Goal: Information Seeking & Learning: Learn about a topic

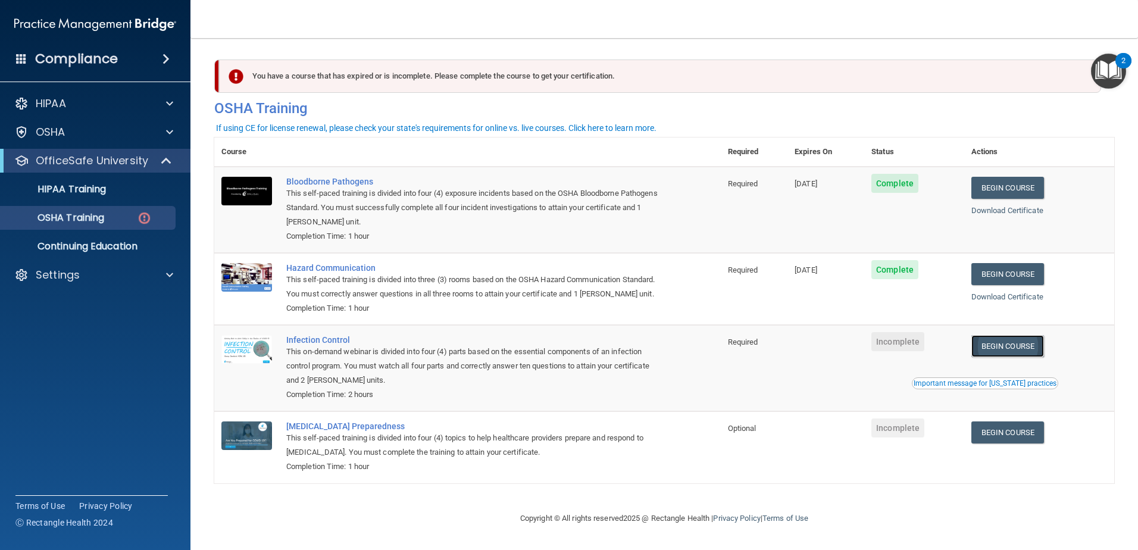
click at [1032, 357] on link "Begin Course" at bounding box center [1008, 346] width 73 height 22
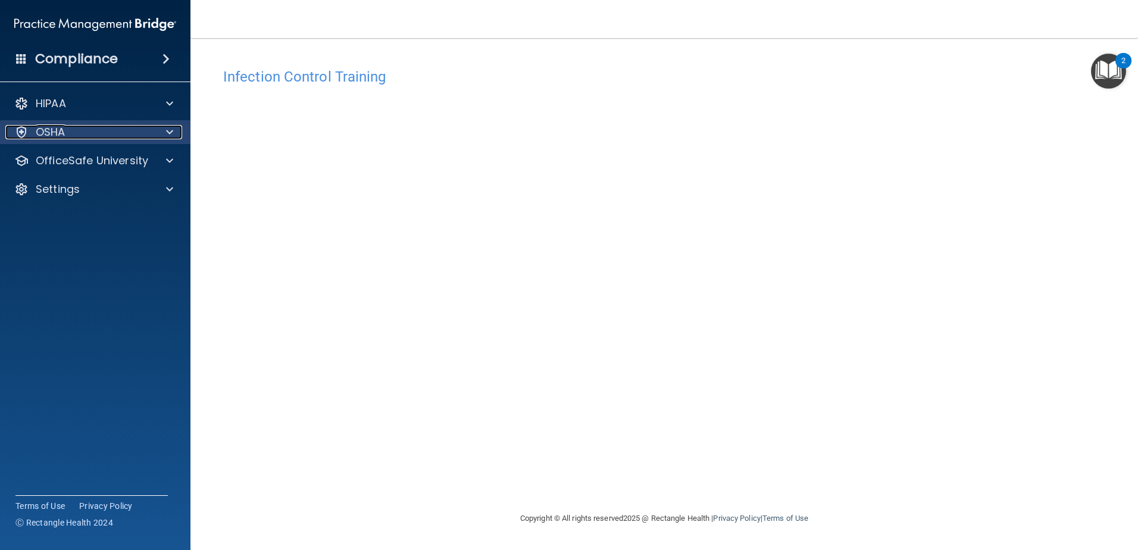
click at [70, 134] on div "OSHA" at bounding box center [79, 132] width 148 height 14
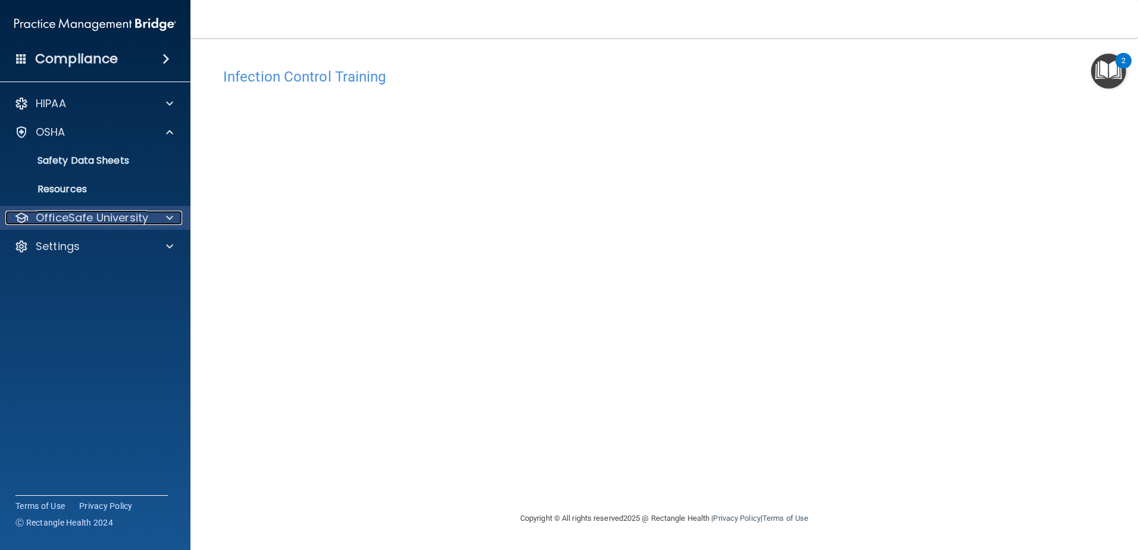
click at [62, 221] on p "OfficeSafe University" at bounding box center [92, 218] width 113 height 14
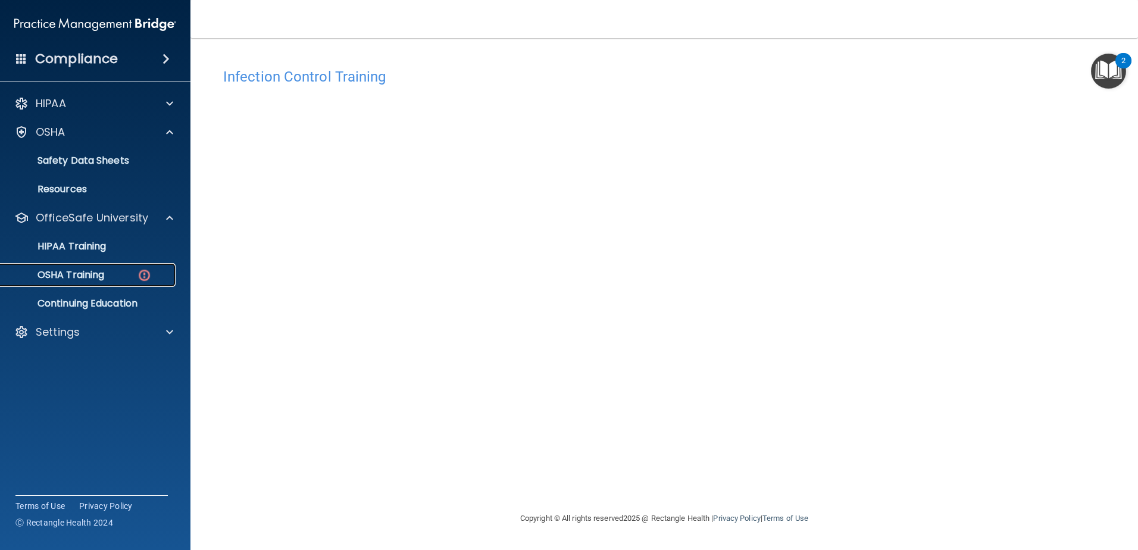
click at [63, 280] on p "OSHA Training" at bounding box center [56, 275] width 96 height 12
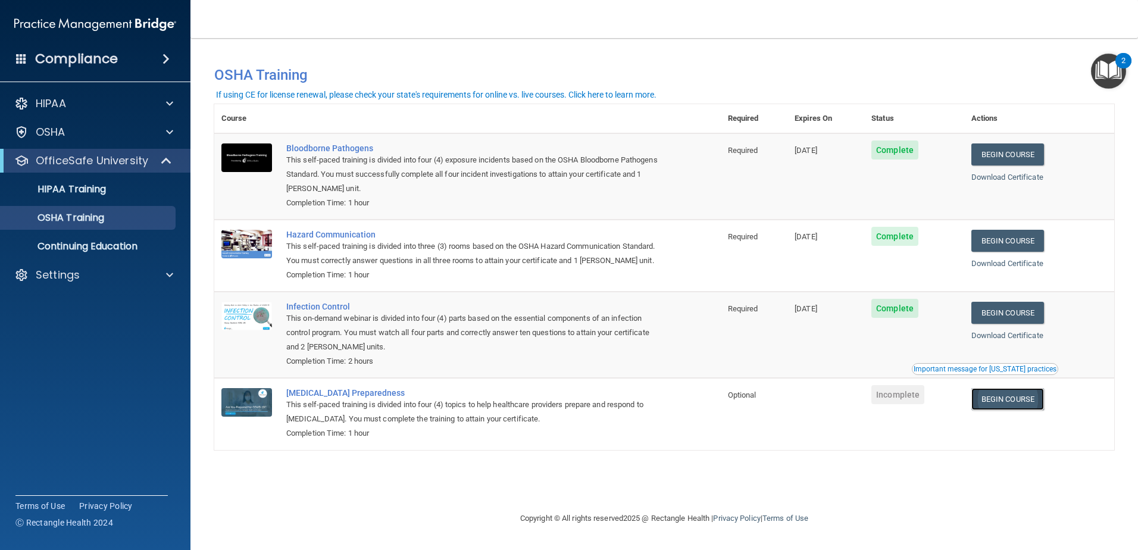
click at [1002, 410] on link "Begin Course" at bounding box center [1008, 399] width 73 height 22
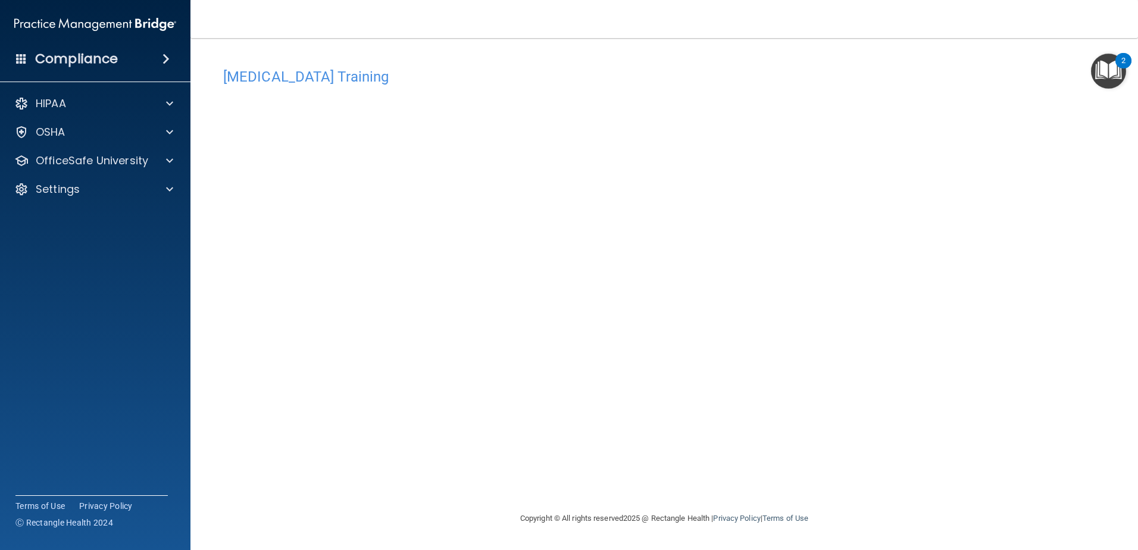
click at [829, 262] on div "[MEDICAL_DATA] Training This course doesn’t expire until . Are you sure you wan…" at bounding box center [664, 287] width 900 height 450
click at [105, 148] on div "HIPAA Documents and Policies Report an Incident Business Associates Emergency P…" at bounding box center [95, 149] width 191 height 124
click at [102, 161] on p "OfficeSafe University" at bounding box center [92, 161] width 113 height 14
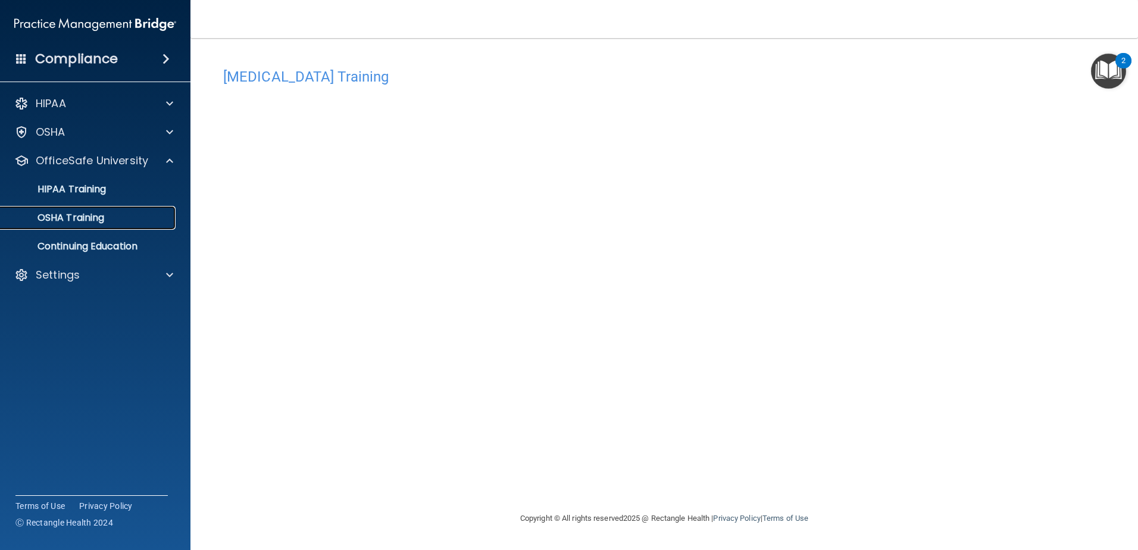
click at [65, 225] on link "OSHA Training" at bounding box center [82, 218] width 188 height 24
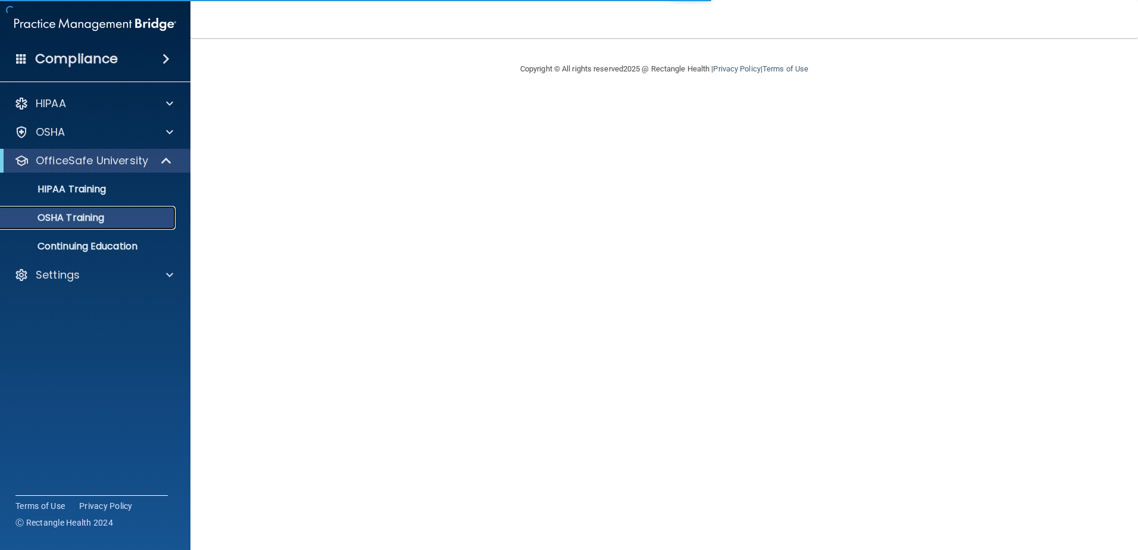
click at [75, 217] on p "OSHA Training" at bounding box center [56, 218] width 96 height 12
click at [64, 241] on p "Continuing Education" at bounding box center [89, 247] width 163 height 12
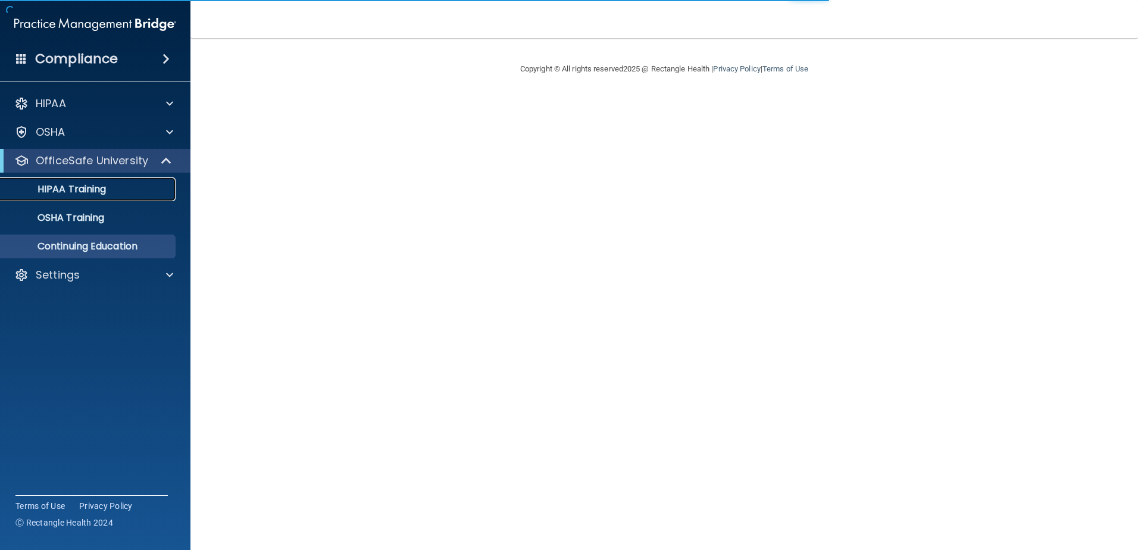
click at [81, 183] on p "HIPAA Training" at bounding box center [57, 189] width 98 height 12
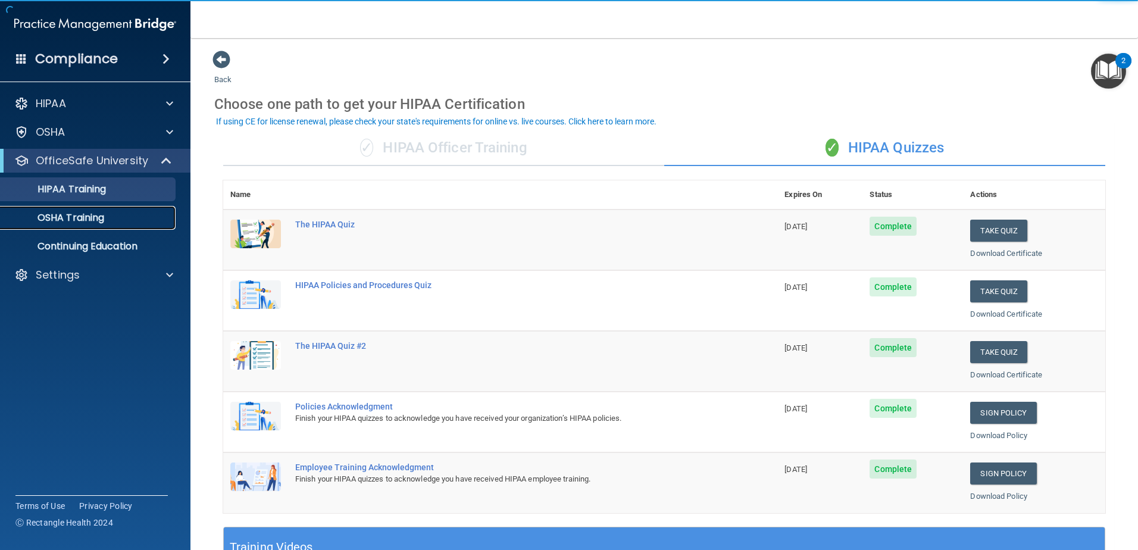
click at [71, 220] on p "OSHA Training" at bounding box center [56, 218] width 96 height 12
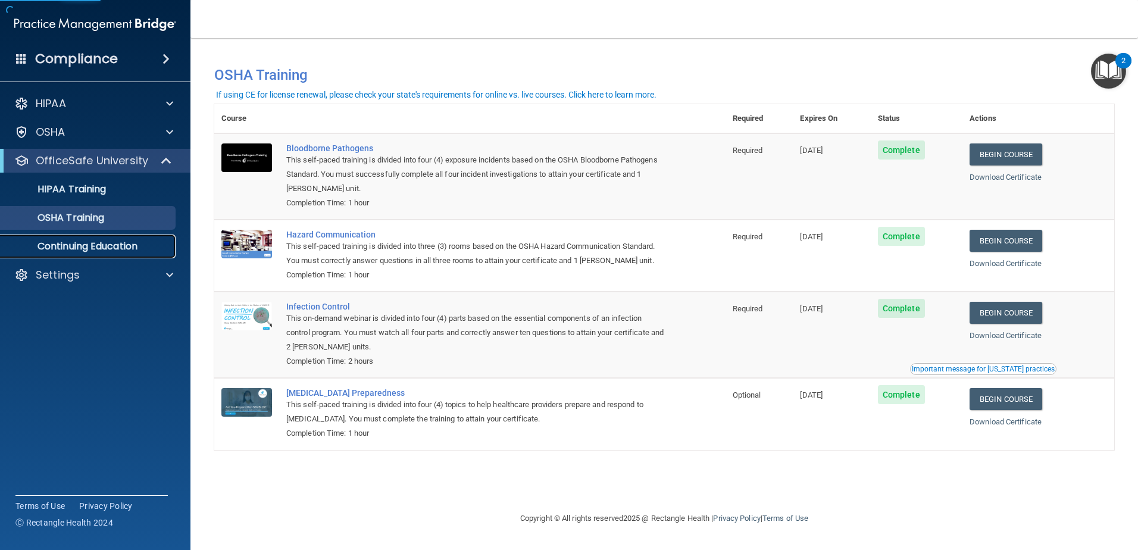
click at [69, 251] on p "Continuing Education" at bounding box center [89, 247] width 163 height 12
